Goal: Find specific page/section: Find specific page/section

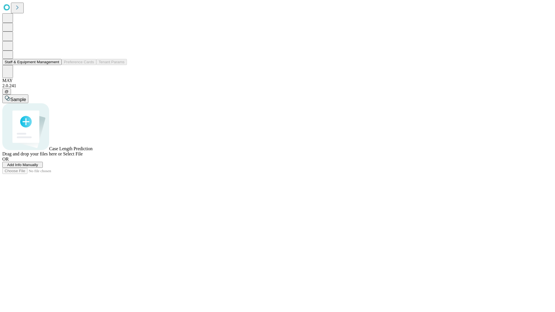
click at [55, 65] on button "Staff & Equipment Management" at bounding box center [31, 62] width 59 height 6
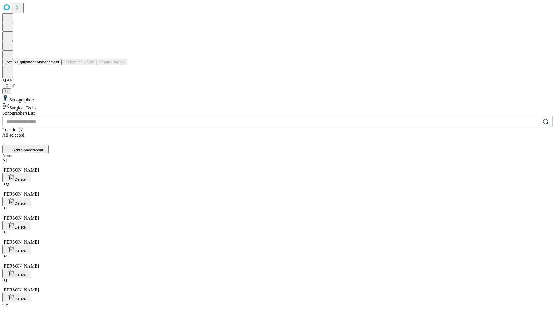
click at [55, 65] on button "Staff & Equipment Management" at bounding box center [31, 62] width 59 height 6
